Goal: Information Seeking & Learning: Learn about a topic

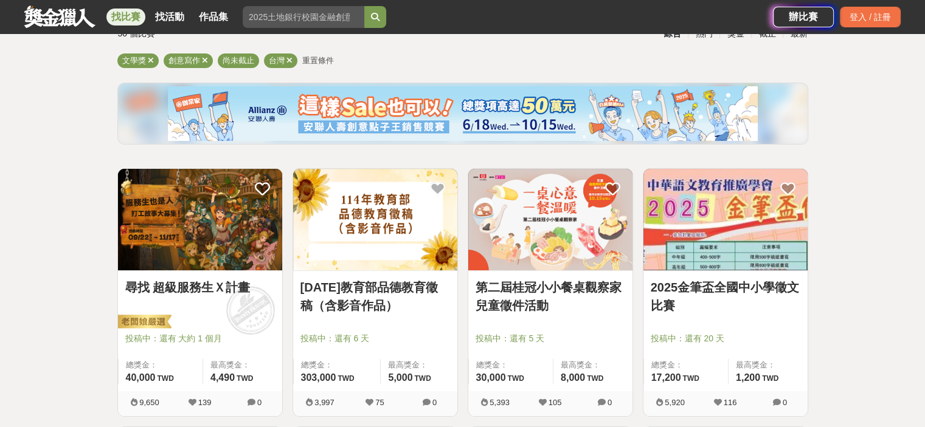
scroll to position [101, 0]
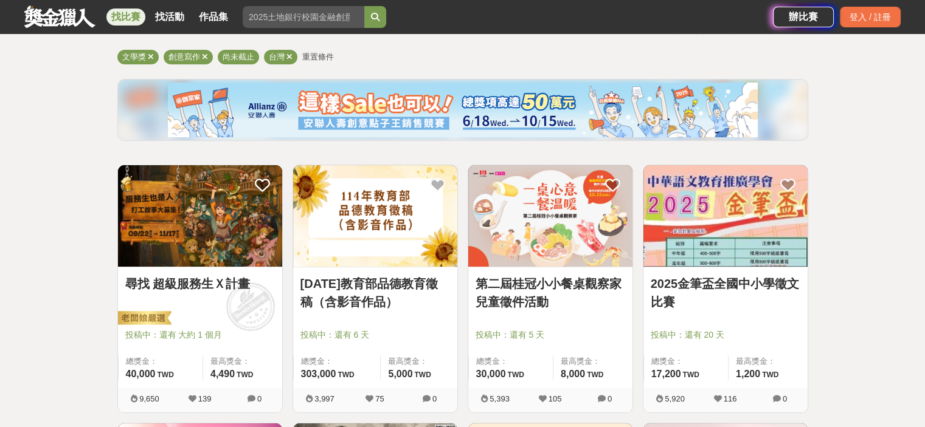
click at [368, 226] on img at bounding box center [375, 216] width 164 height 102
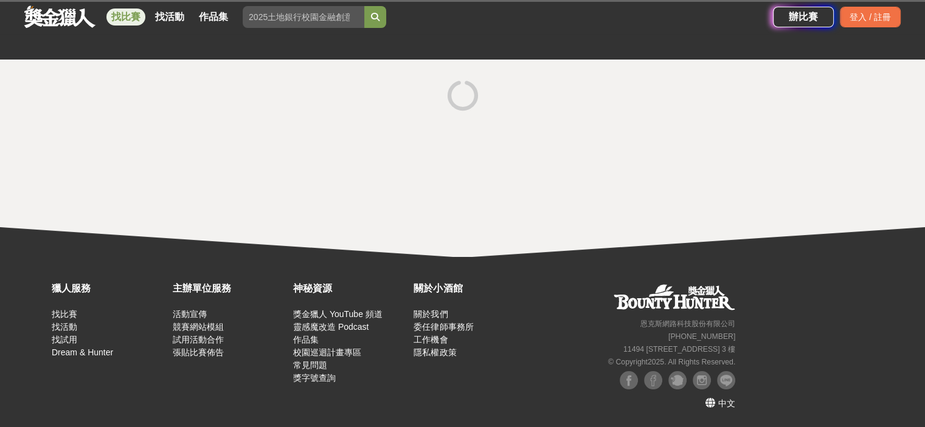
click at [368, 226] on html "獎金獵人 試用獵人 Dream & Hunter 主辦專區 服務介紹 找比賽 找活動 作品集 主辦單位 IEYI 學校美術教育 金門[PERSON_NAME]…" at bounding box center [462, 213] width 925 height 427
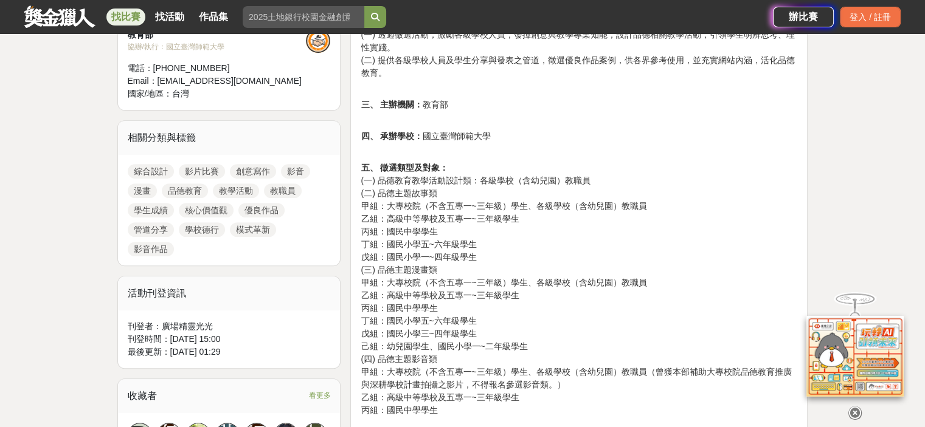
scroll to position [467, 0]
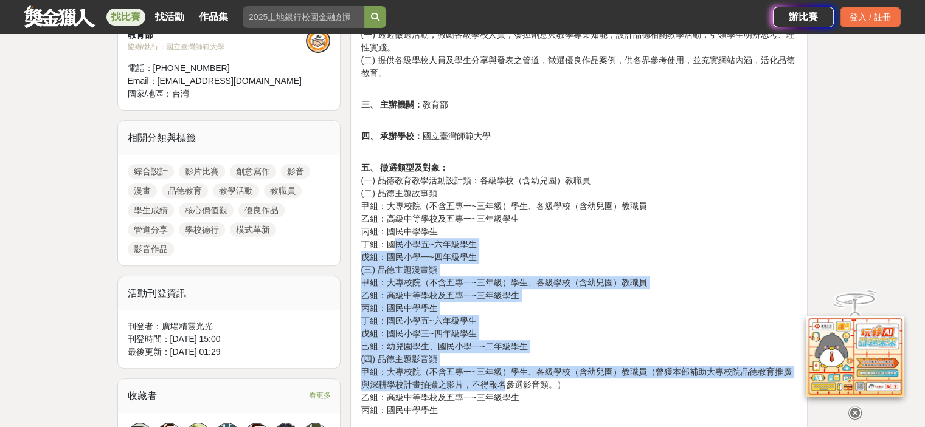
drag, startPoint x: 396, startPoint y: 243, endPoint x: 504, endPoint y: 379, distance: 174.0
click at [504, 379] on p "五、 徵選類型及對象： (一) 品德教育教學活動設計類：各級學校（含幼兒園）教職員 (二) 品德主題故事類 甲組：大專校院（不含五專一~三年級）學生、各級學校…" at bounding box center [578, 283] width 436 height 268
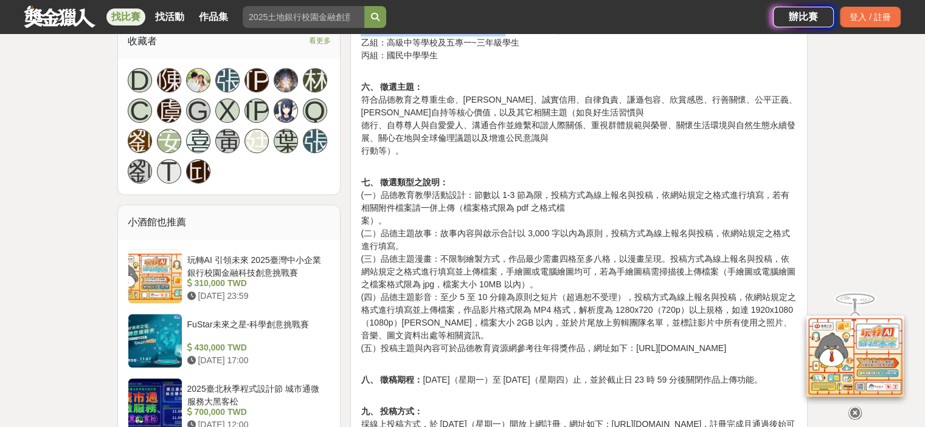
scroll to position [823, 0]
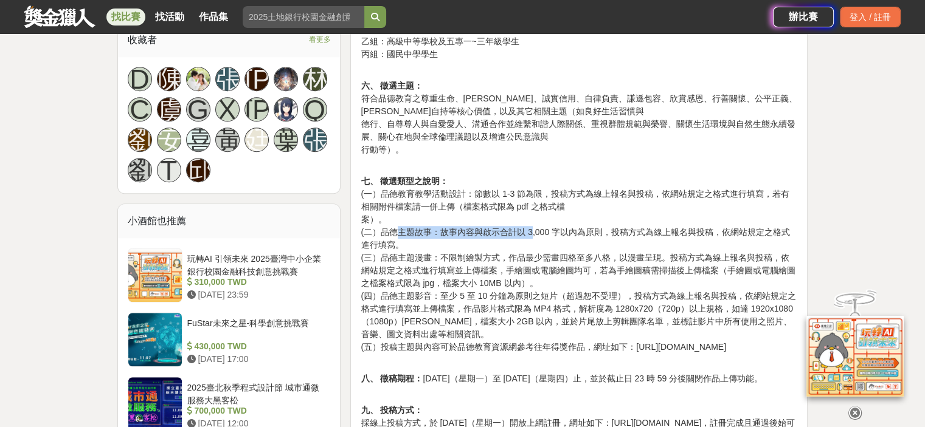
drag, startPoint x: 396, startPoint y: 229, endPoint x: 531, endPoint y: 235, distance: 135.1
click at [531, 235] on p "七、 徵選類型之說明： (一）品德教育教學活動設計：節數以 1-3 節為限，投稿方式為線上報名與投稿，依網站規定之格式進行填寫，若有相關附件檔案請一併上傳（檔…" at bounding box center [578, 257] width 436 height 191
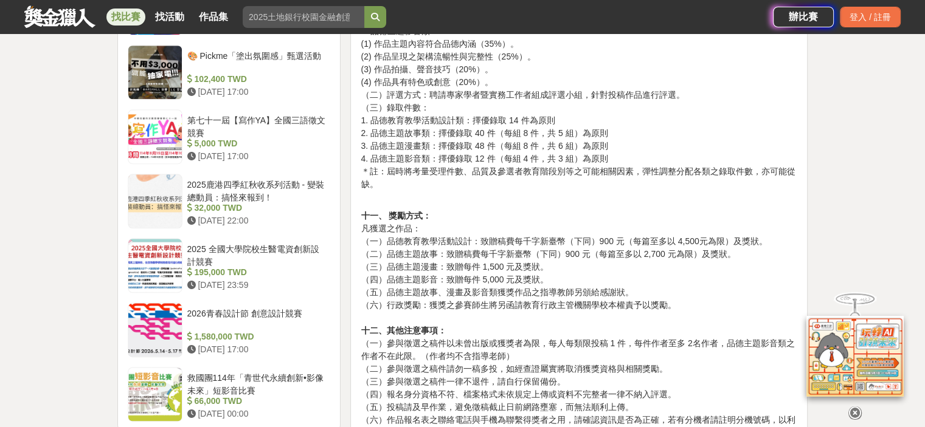
scroll to position [1413, 0]
click at [471, 265] on p "十一、 獎勵方式： 凡獲選之作品： （一）品德教育教學活動設計：致贈稿費每千字新臺幣（下同）900 元（每篇至多以 4,500元為限）及獎狀。 （二）品德主題…" at bounding box center [578, 433] width 436 height 472
drag, startPoint x: 445, startPoint y: 279, endPoint x: 740, endPoint y: 280, distance: 295.4
click at [740, 280] on p "十一、 獎勵方式： 凡獲選之作品： （一）品德教育教學活動設計：致贈稿費每千字新臺幣（下同）900 元（每篇至多以 4,500元為限）及獎狀。 （二）品德主題…" at bounding box center [578, 433] width 436 height 472
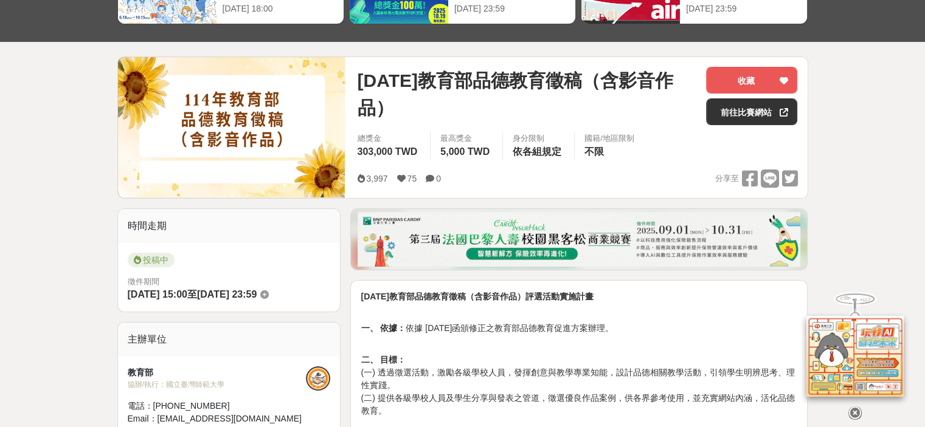
scroll to position [0, 0]
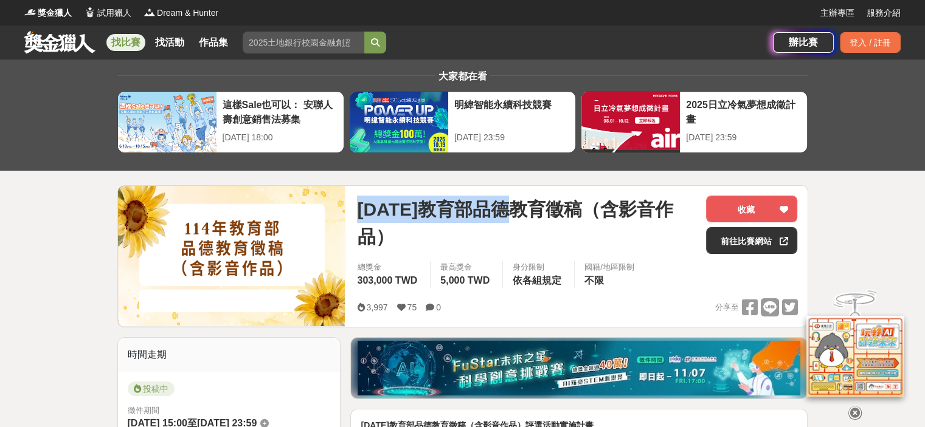
drag, startPoint x: 359, startPoint y: 210, endPoint x: 528, endPoint y: 213, distance: 169.0
click at [528, 213] on span "[DATE]教育部品德教育徵稿（含影音作品）" at bounding box center [526, 223] width 339 height 55
copy span "[DATE]教育部品德教育"
